Goal: Task Accomplishment & Management: Use online tool/utility

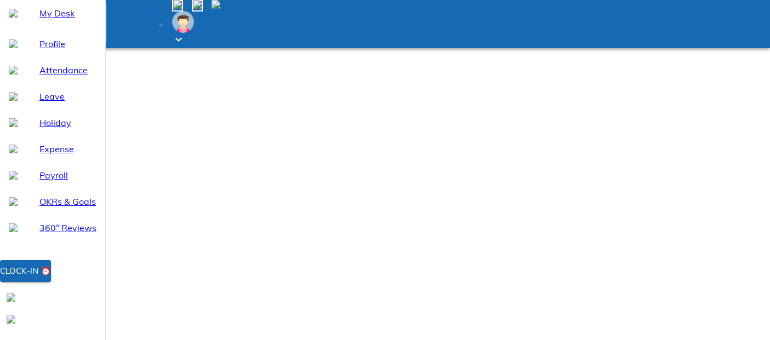
select select "10"
click at [51, 279] on div "Clock-in ⏰" at bounding box center [25, 271] width 51 height 14
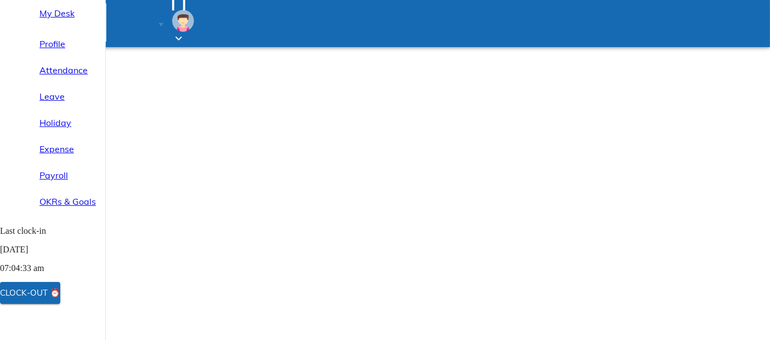
select select "10"
